Goal: Task Accomplishment & Management: Manage account settings

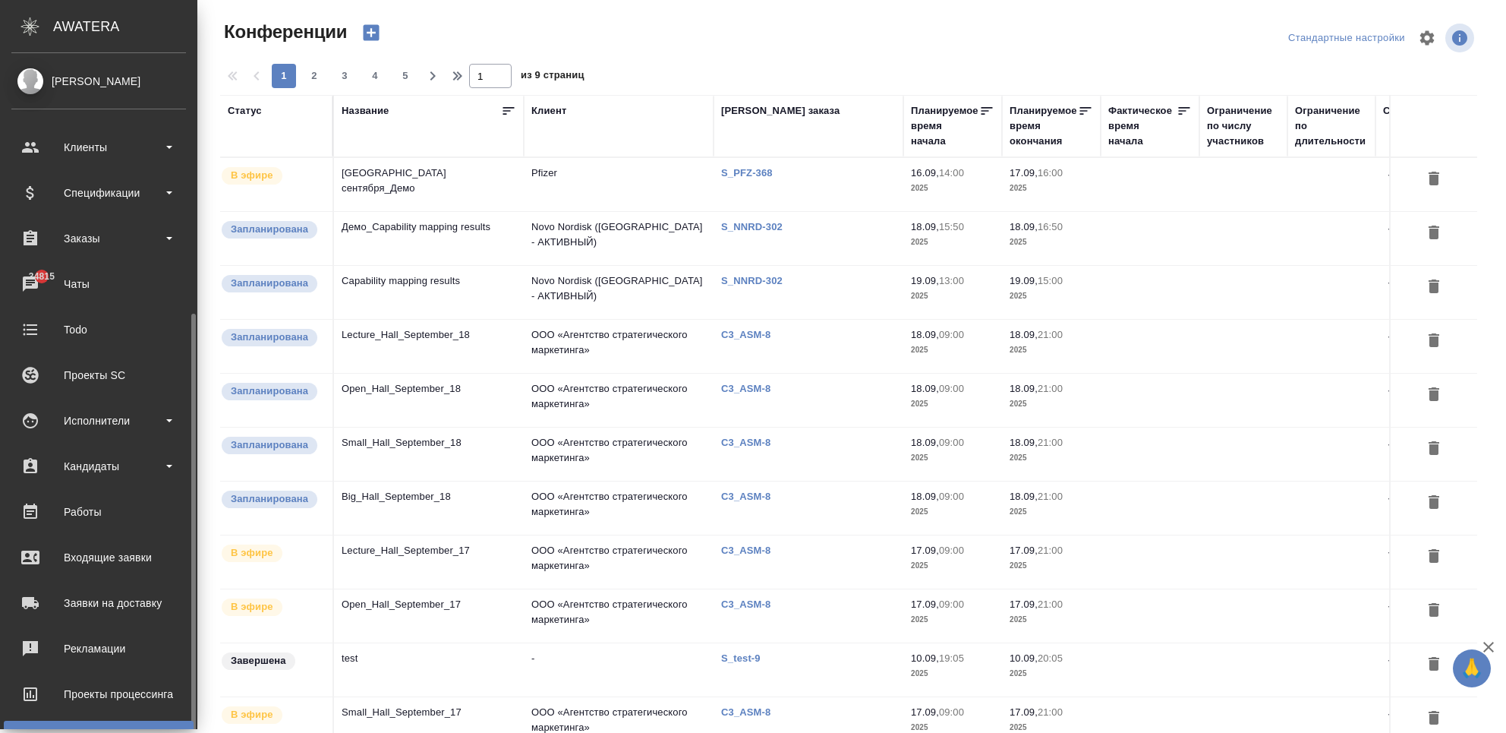
scroll to position [143, 0]
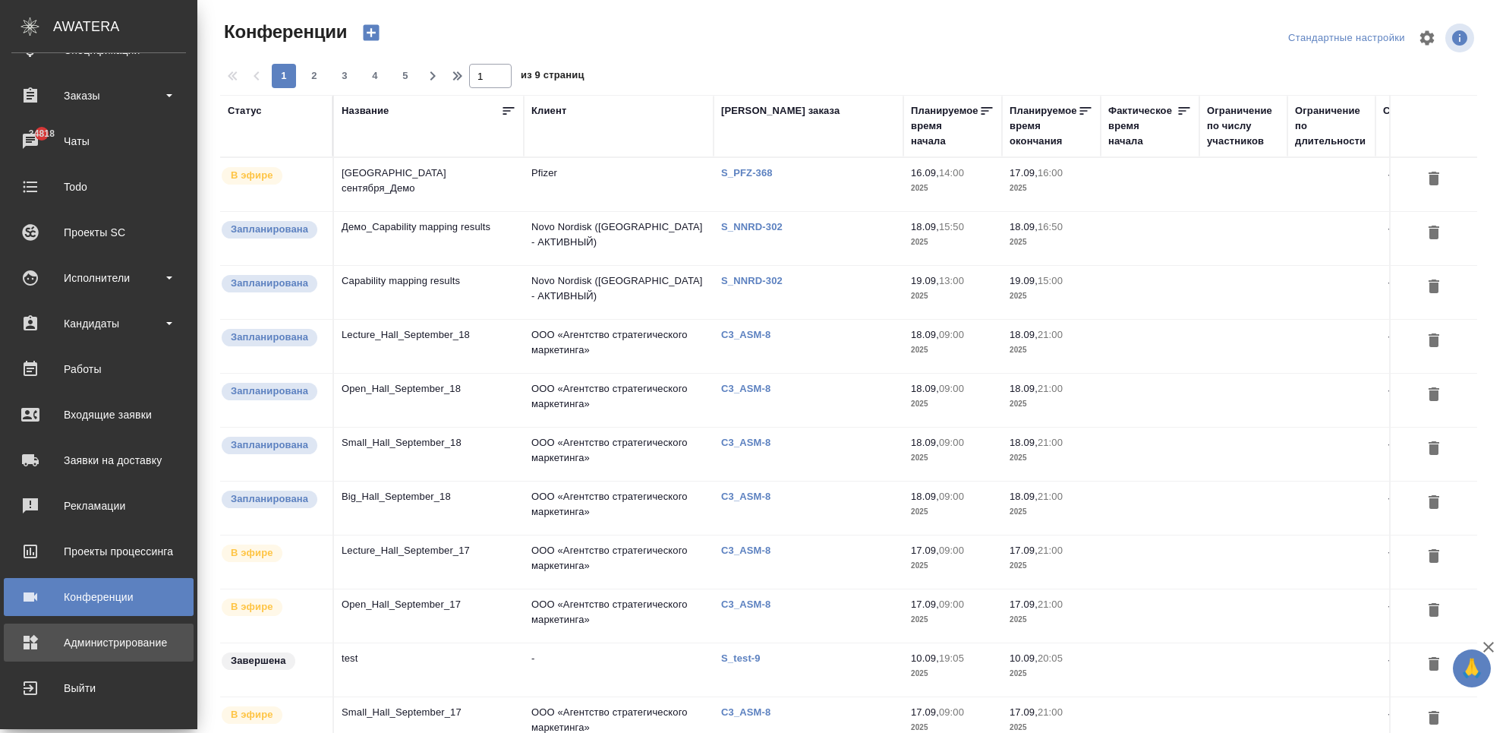
click at [96, 632] on div "Администрирование" at bounding box center [98, 642] width 175 height 23
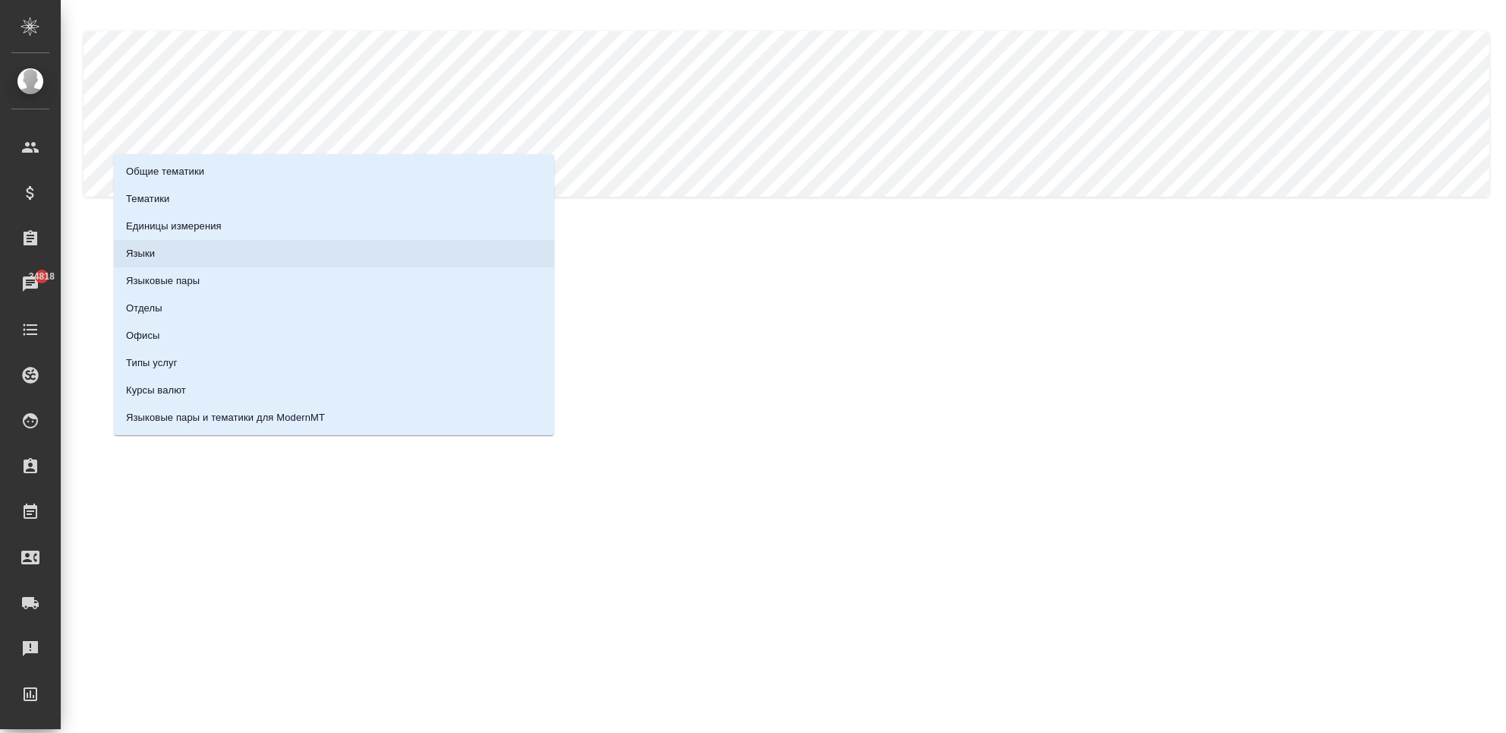
click at [188, 255] on li "Языки" at bounding box center [334, 253] width 440 height 27
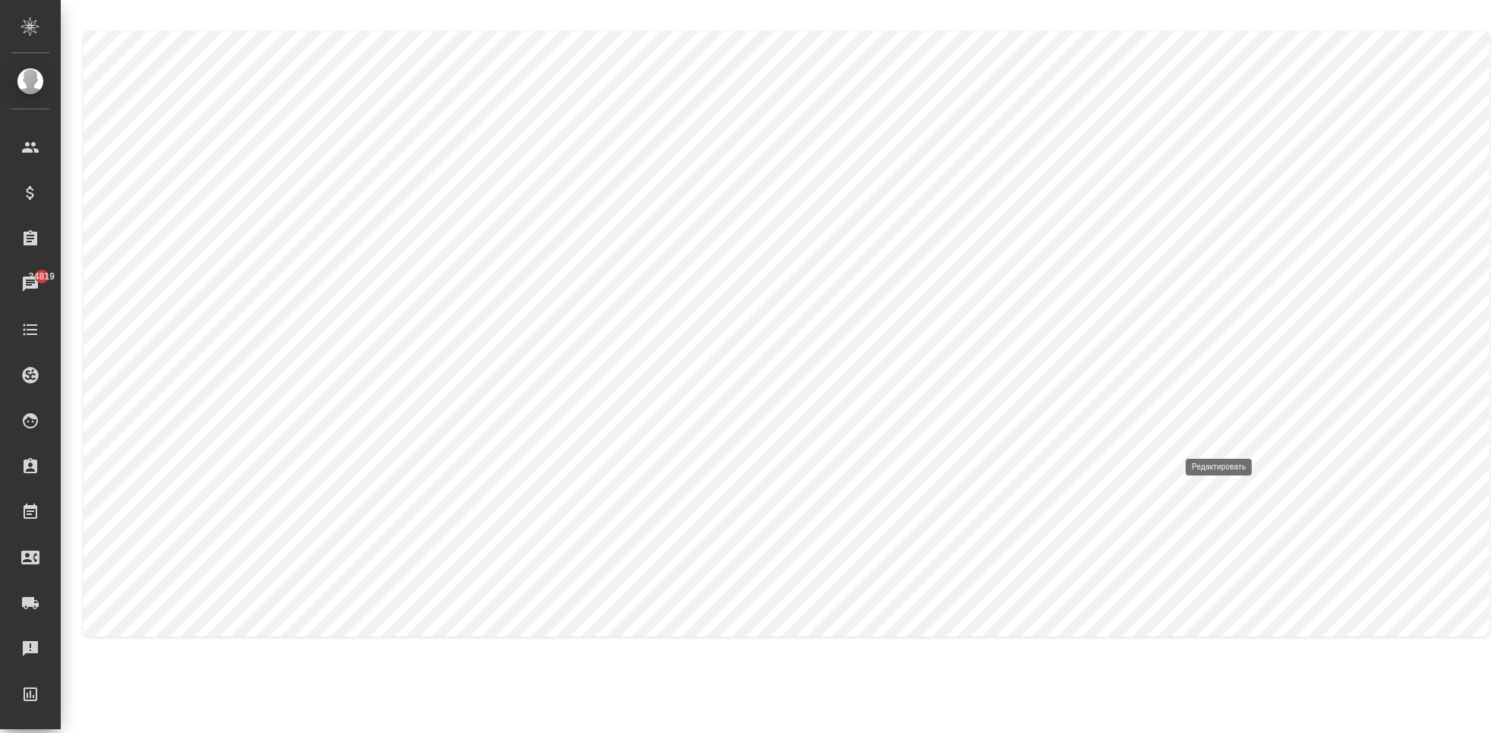
type input "fs"
type input "Фарси"
type input "Farsi"
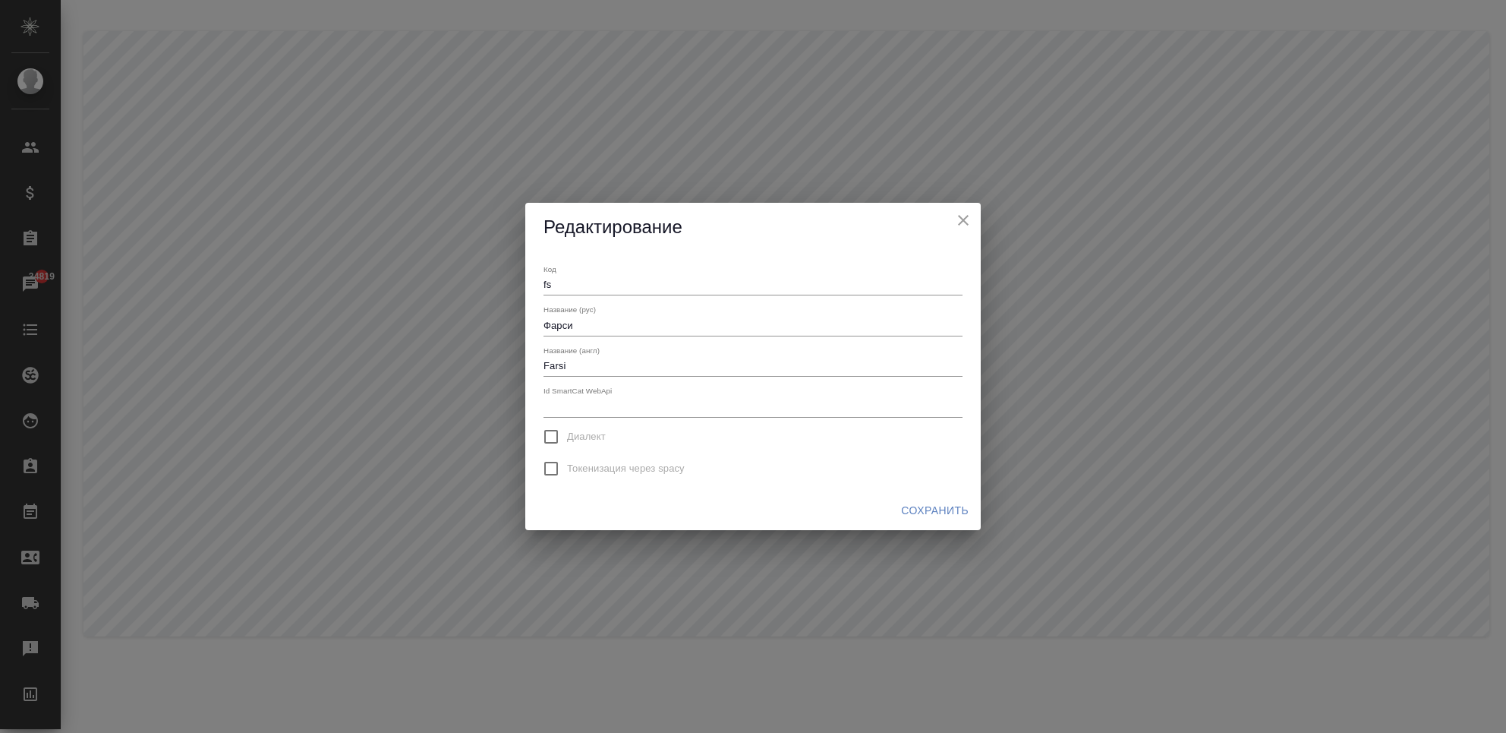
click at [953, 233] on h2 "Редактирование" at bounding box center [753, 227] width 419 height 25
click at [960, 222] on icon "close" at bounding box center [963, 220] width 18 height 18
click at [957, 222] on icon "close" at bounding box center [963, 220] width 18 height 18
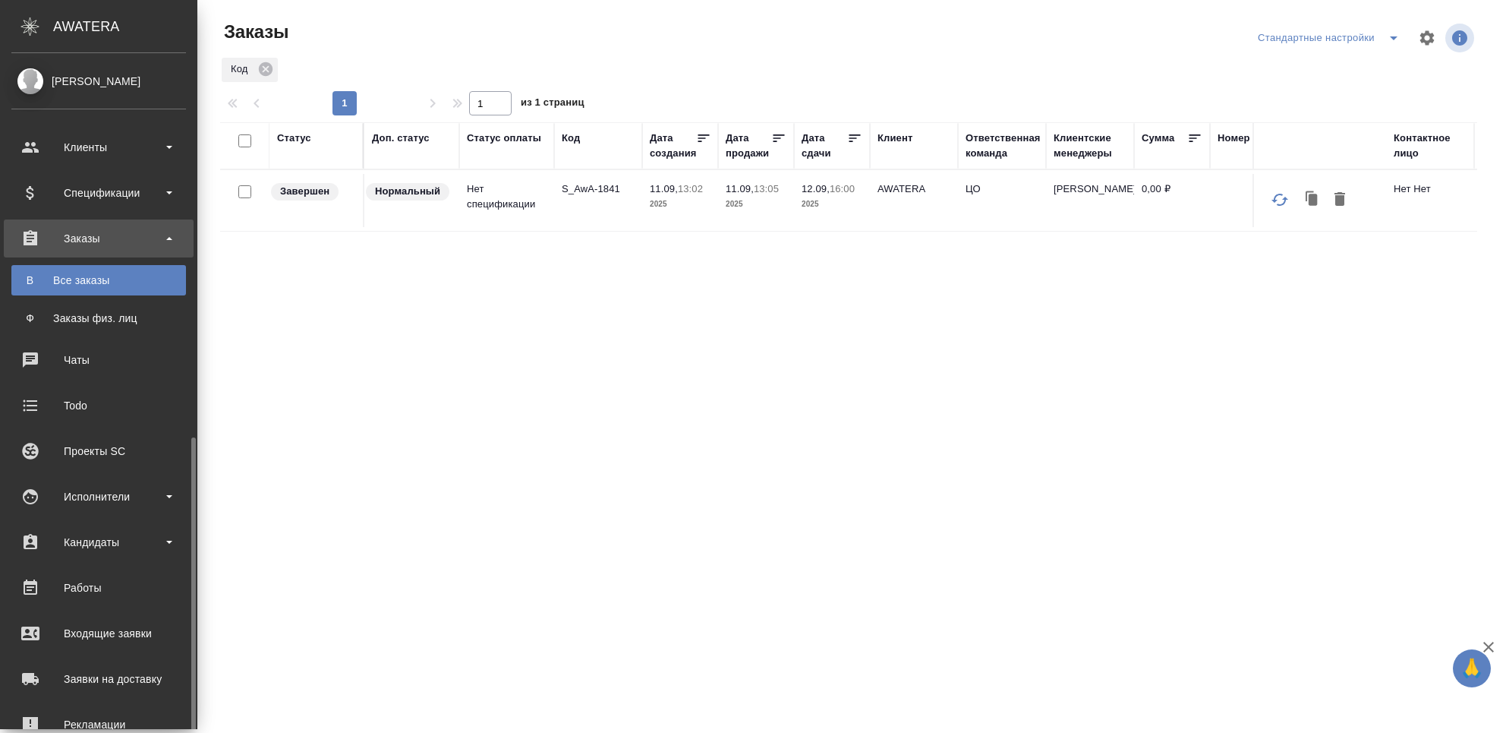
scroll to position [219, 0]
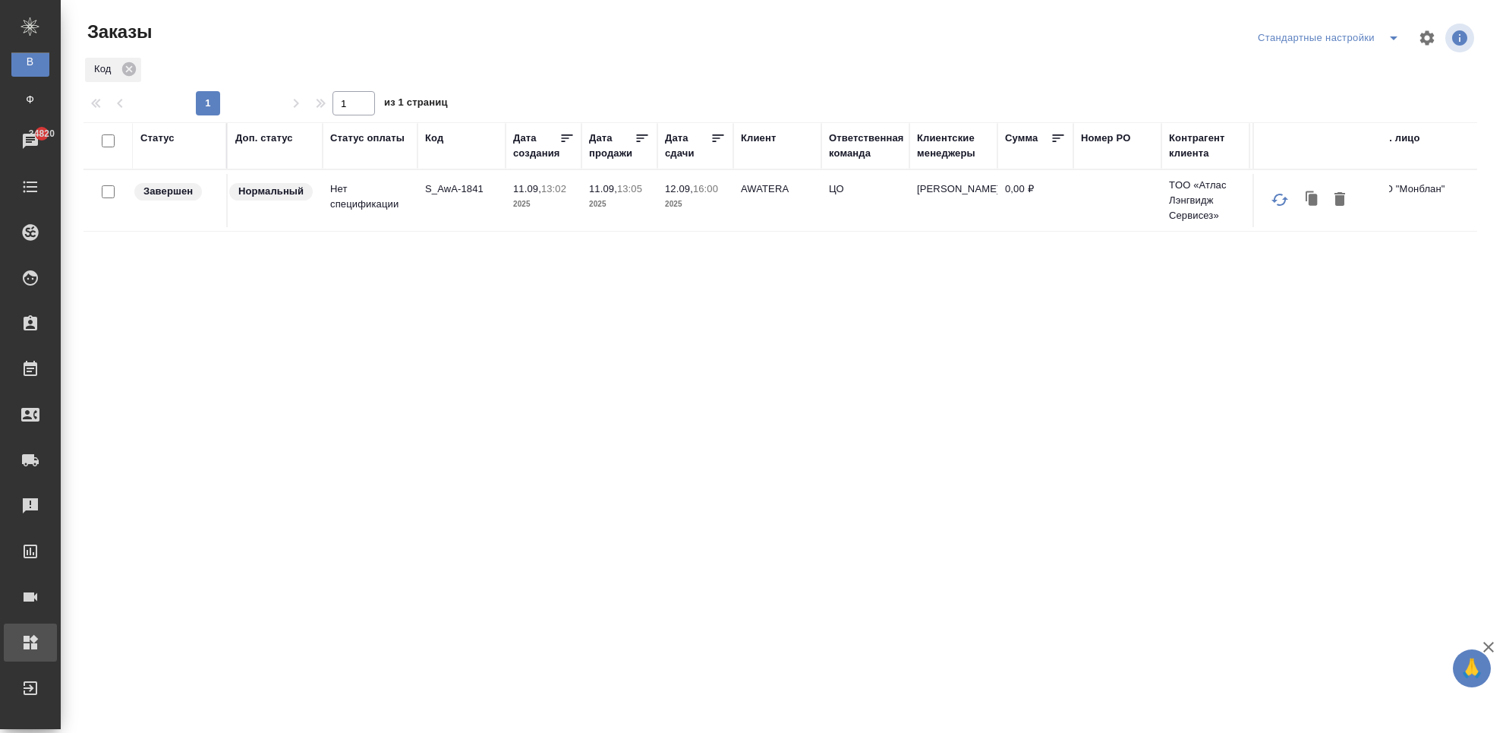
click at [30, 651] on div "Администрирование" at bounding box center [11, 642] width 38 height 23
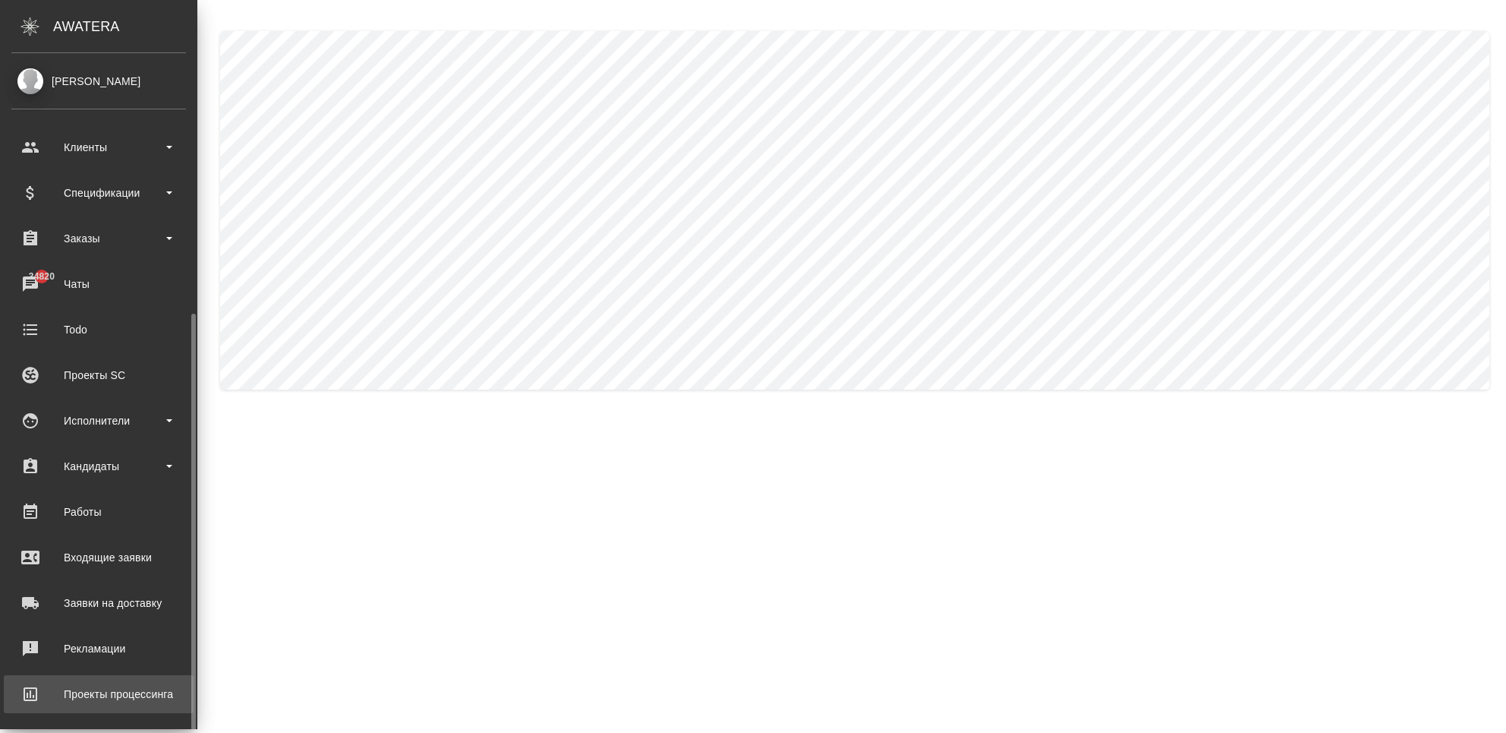
scroll to position [143, 0]
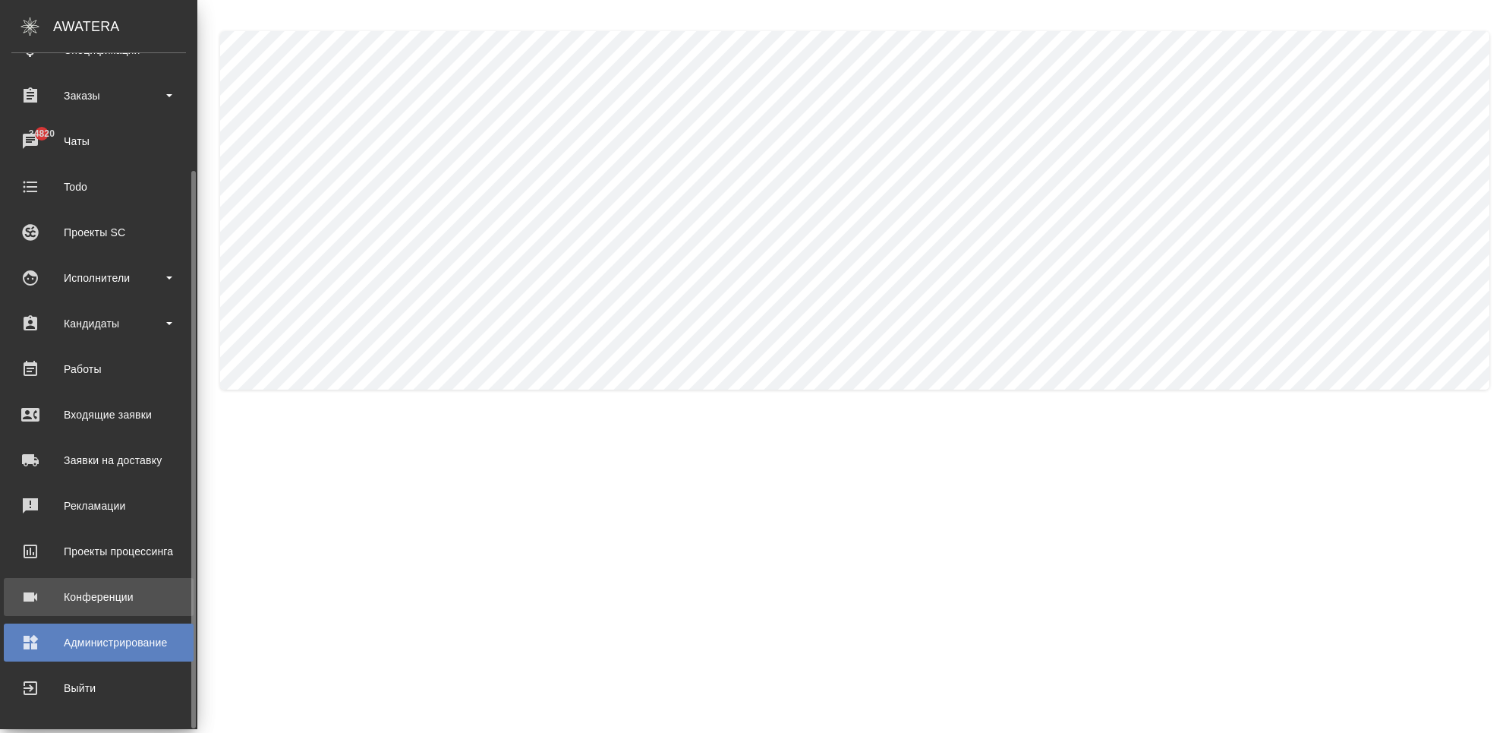
click at [85, 601] on div "Конференции" at bounding box center [98, 596] width 175 height 23
